Goal: Navigation & Orientation: Find specific page/section

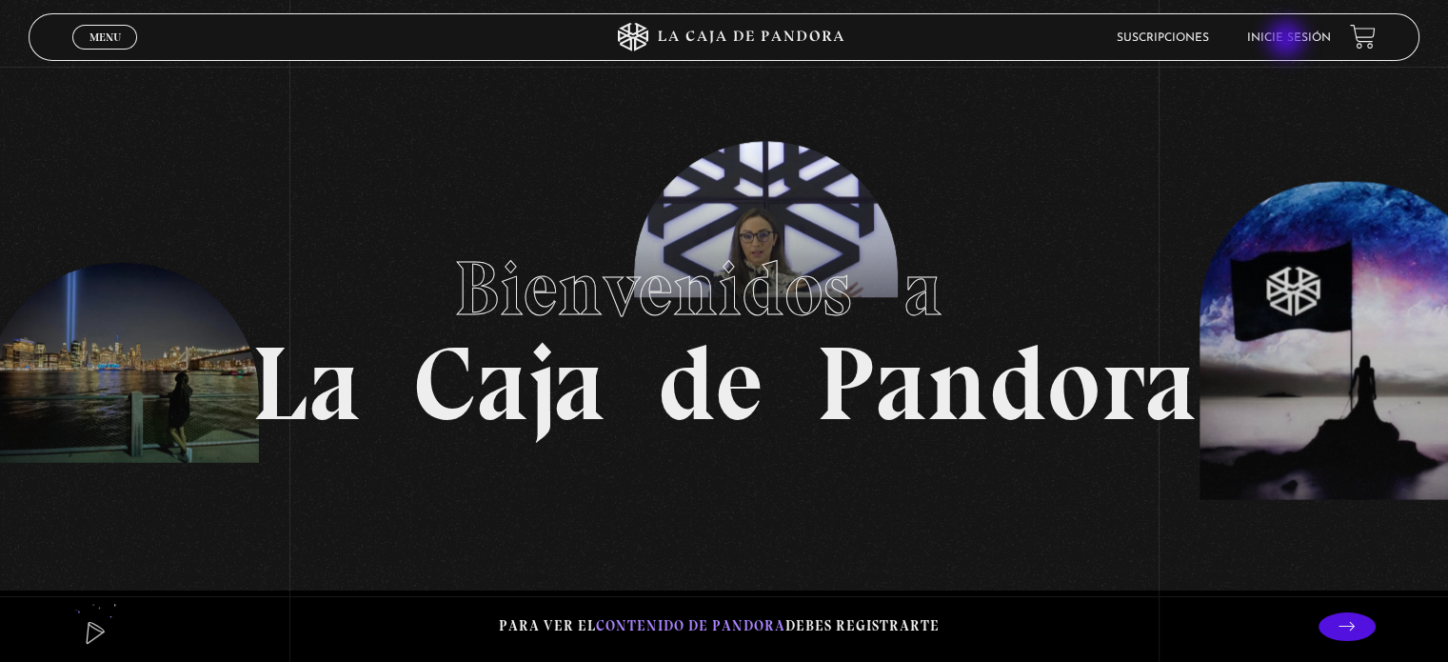
click at [1288, 41] on link "Inicie sesión" at bounding box center [1289, 37] width 84 height 11
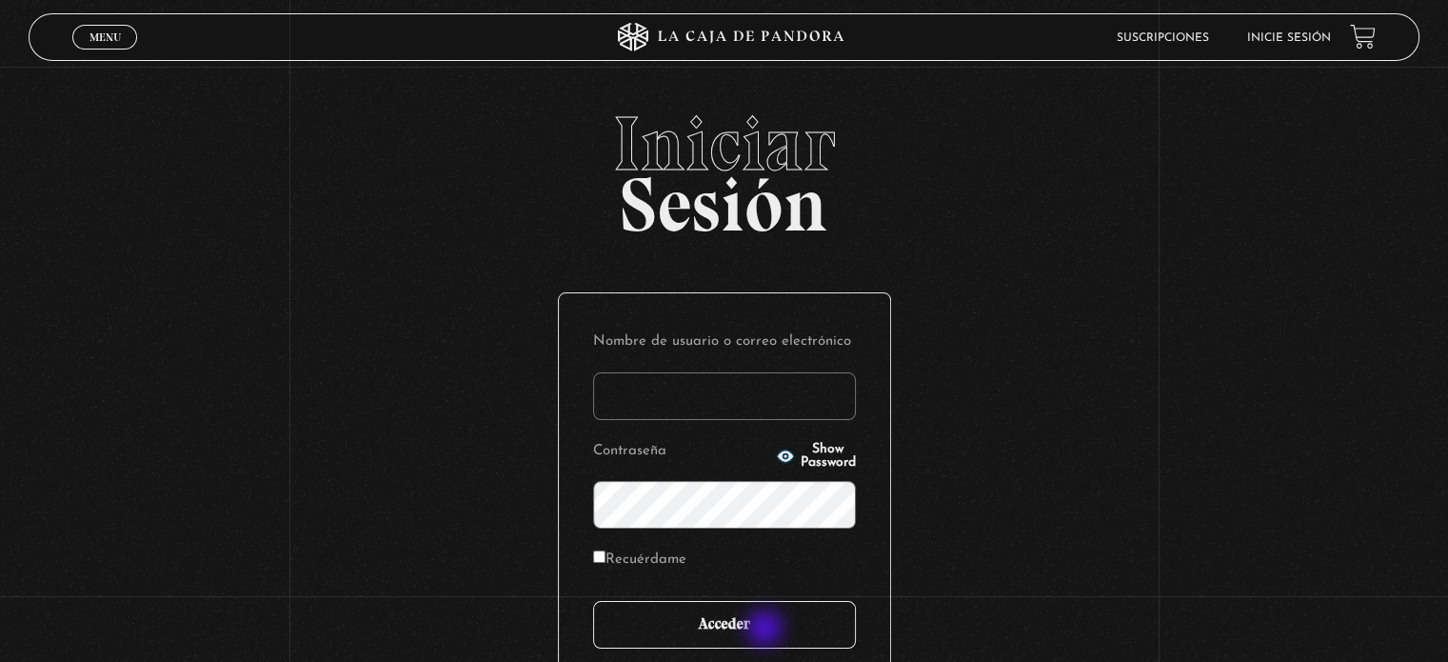
type input "vane.perez.mena@outlook.com"
click at [765, 628] on input "Acceder" at bounding box center [724, 625] width 263 height 48
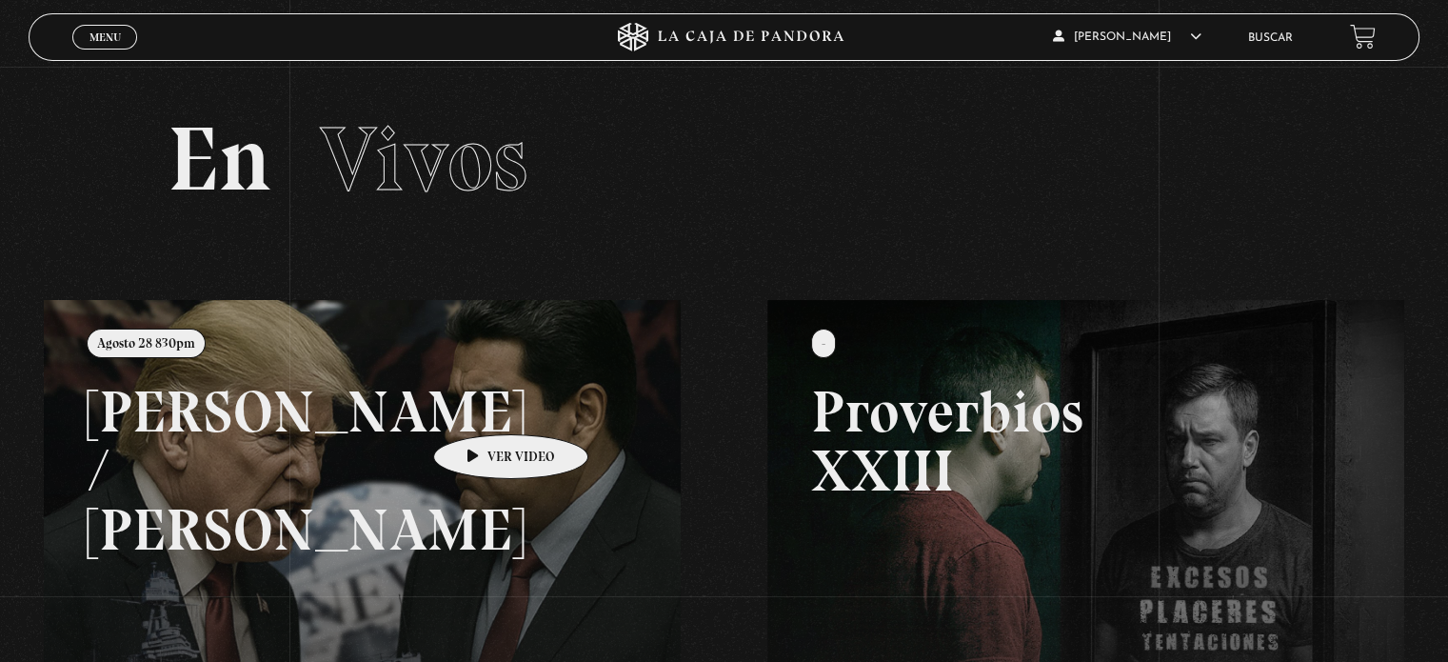
click at [480, 407] on link at bounding box center [768, 631] width 1448 height 662
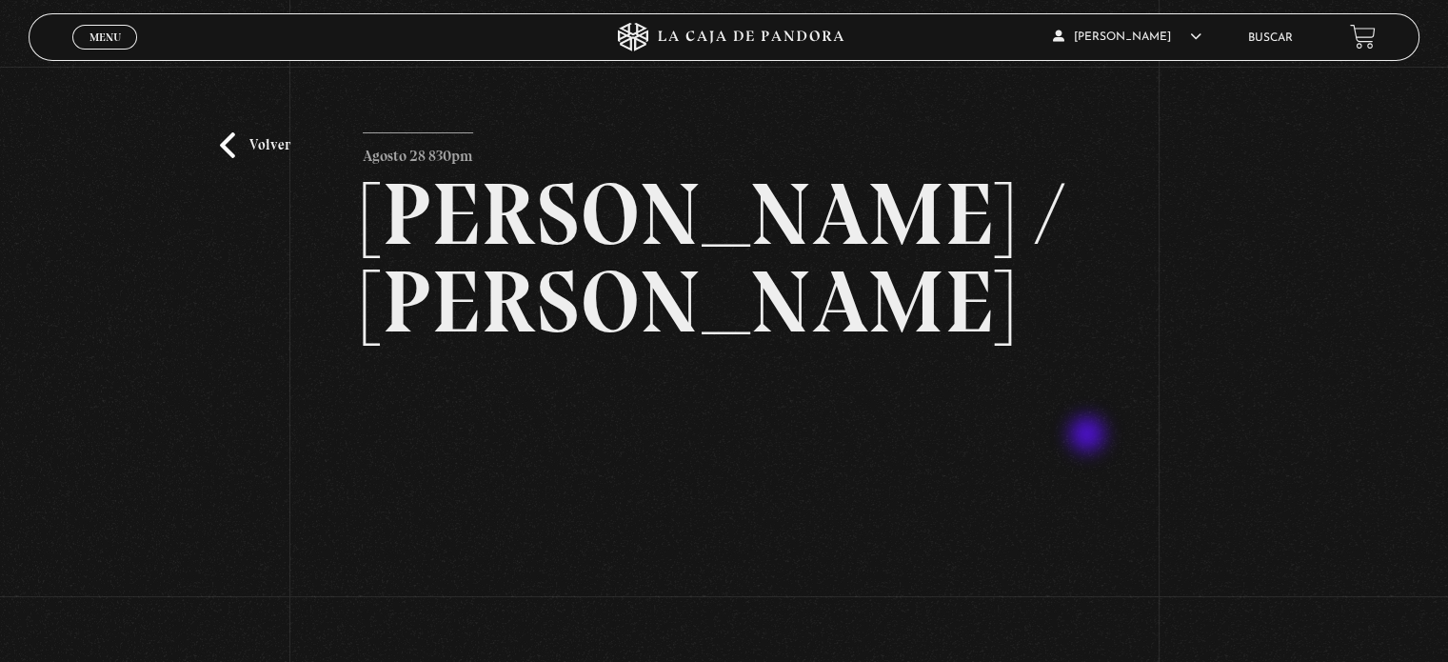
scroll to position [95, 0]
